Goal: Information Seeking & Learning: Check status

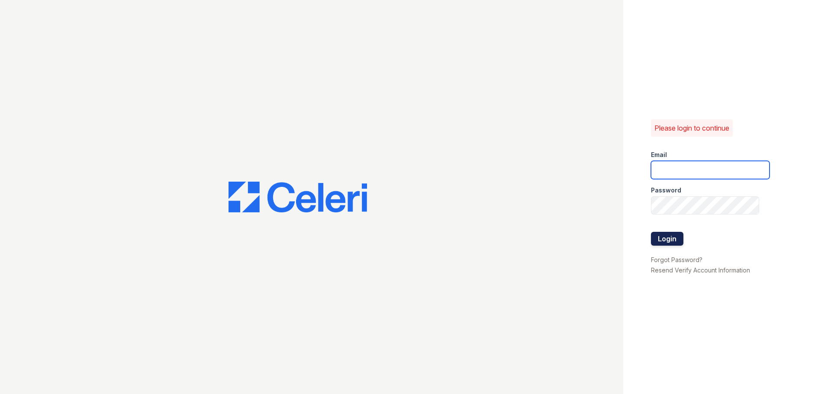
type input "[EMAIL_ADDRESS][DOMAIN_NAME]"
click at [670, 237] on button "Login" at bounding box center [667, 239] width 32 height 14
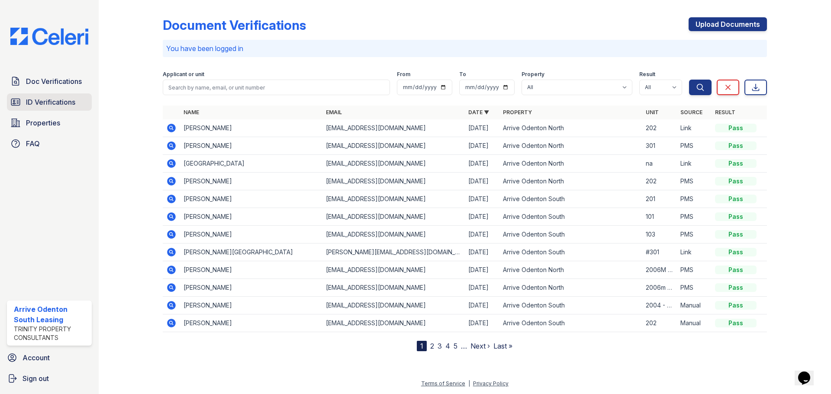
click at [71, 103] on span "ID Verifications" at bounding box center [50, 102] width 49 height 10
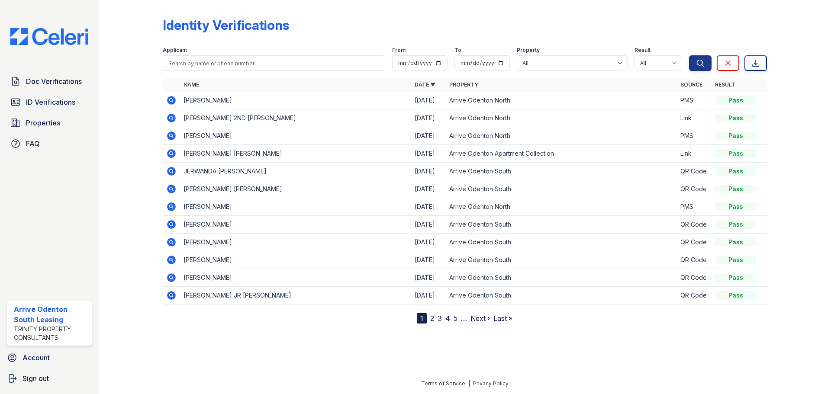
click at [433, 318] on link "2" at bounding box center [432, 318] width 4 height 9
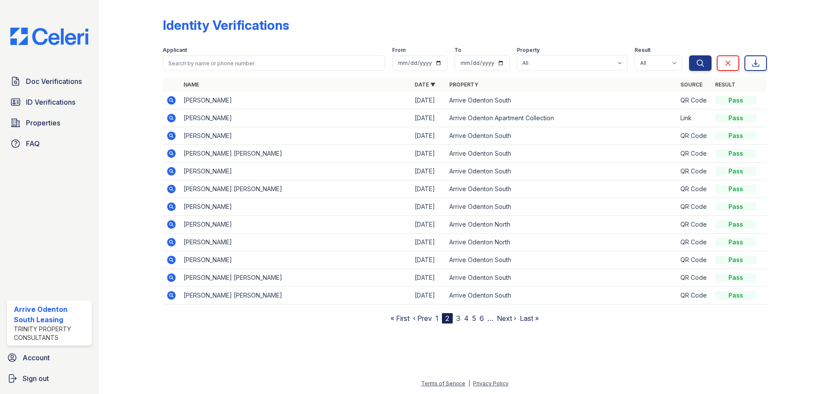
click at [457, 318] on link "3" at bounding box center [458, 318] width 4 height 9
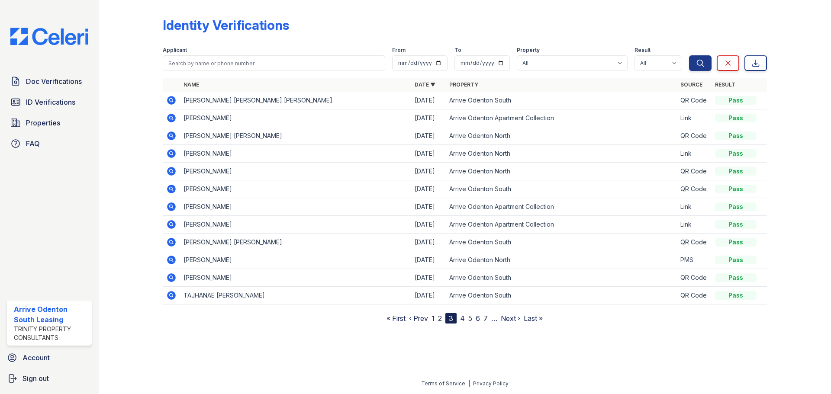
click at [463, 318] on link "4" at bounding box center [462, 318] width 5 height 9
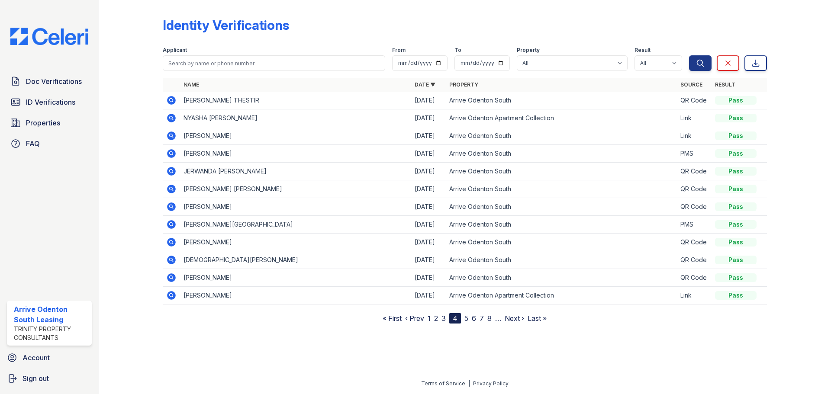
click at [431, 318] on link "1" at bounding box center [429, 318] width 3 height 9
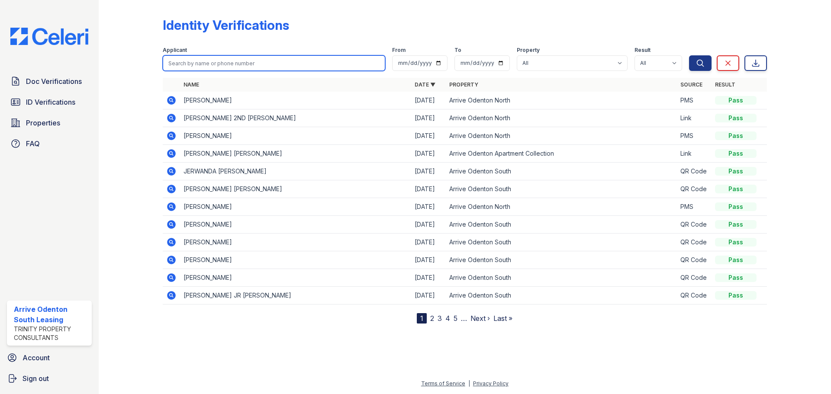
click at [193, 59] on input "search" at bounding box center [274, 63] width 222 height 16
type input "keonti"
click at [689, 55] on button "Search" at bounding box center [700, 63] width 23 height 16
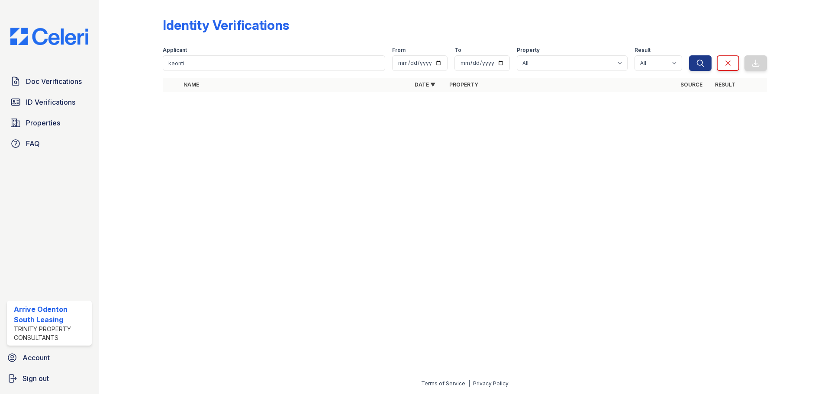
drag, startPoint x: 188, startPoint y: 75, endPoint x: 172, endPoint y: 76, distance: 16.0
click at [172, 76] on div at bounding box center [465, 75] width 604 height 3
drag, startPoint x: 192, startPoint y: 70, endPoint x: 159, endPoint y: 69, distance: 32.9
click at [159, 69] on div "Identity Verifications Filter Applicant keonti From To Property All Arrive Oden…" at bounding box center [465, 57] width 705 height 114
click at [41, 105] on span "ID Verifications" at bounding box center [50, 102] width 49 height 10
